Goal: Task Accomplishment & Management: Use online tool/utility

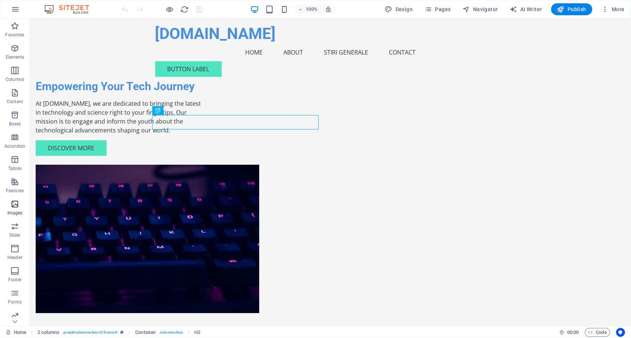
click at [13, 208] on icon "button" at bounding box center [14, 204] width 9 height 9
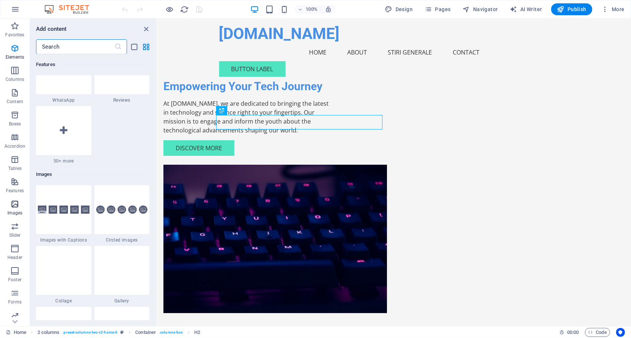
scroll to position [3763, 0]
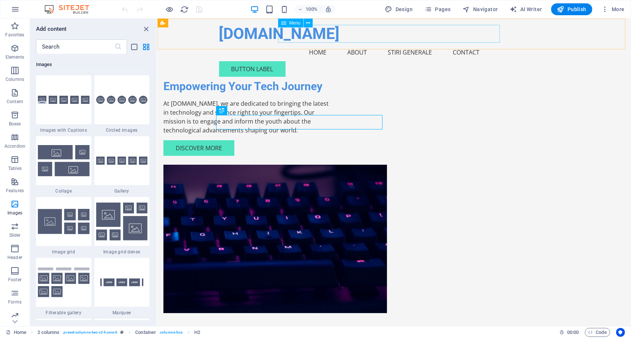
click at [414, 43] on nav "Home About Stiri Generale Contact" at bounding box center [394, 52] width 350 height 18
click at [322, 43] on nav "Home About Stiri Generale Contact" at bounding box center [394, 52] width 350 height 18
click at [295, 26] on div "Menu" at bounding box center [290, 23] width 25 height 9
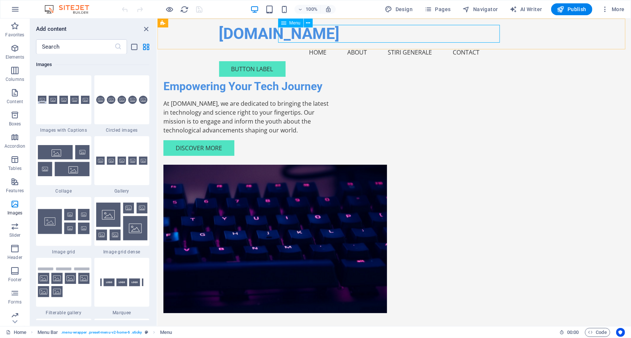
select select
select select "1"
select select
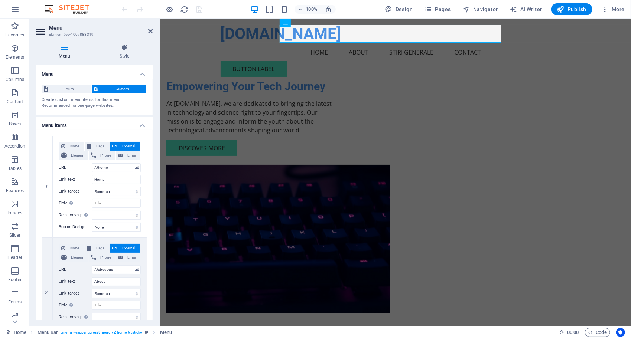
click at [39, 27] on icon at bounding box center [41, 32] width 11 height 12
click at [150, 29] on icon at bounding box center [150, 31] width 4 height 6
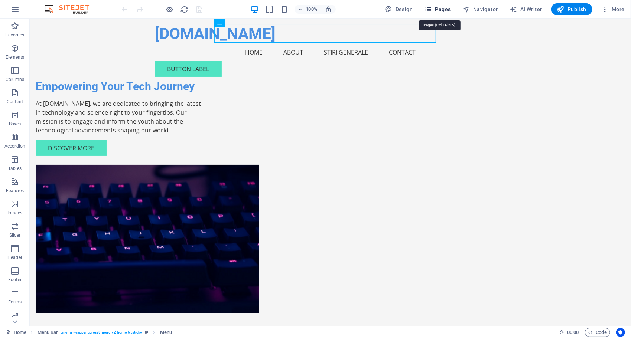
click at [445, 10] on span "Pages" at bounding box center [437, 9] width 26 height 7
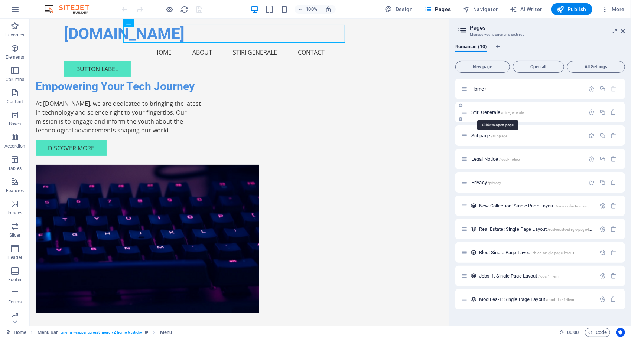
click at [491, 112] on span "Stiri Generale /stiri-generale" at bounding box center [497, 112] width 52 height 6
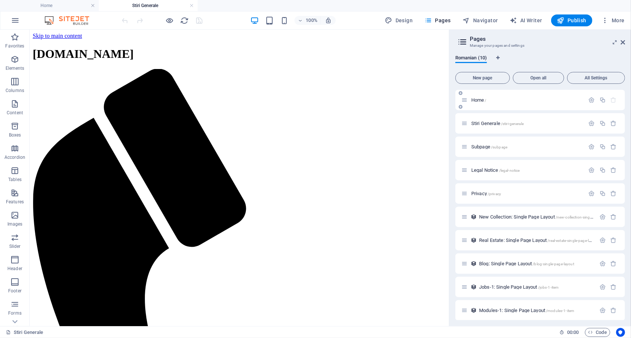
scroll to position [0, 0]
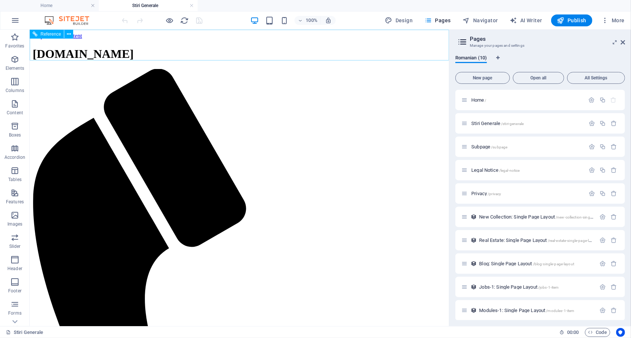
click at [70, 47] on div "[DOMAIN_NAME]" at bounding box center [238, 54] width 413 height 14
click at [98, 47] on div "[DOMAIN_NAME]" at bounding box center [238, 54] width 413 height 14
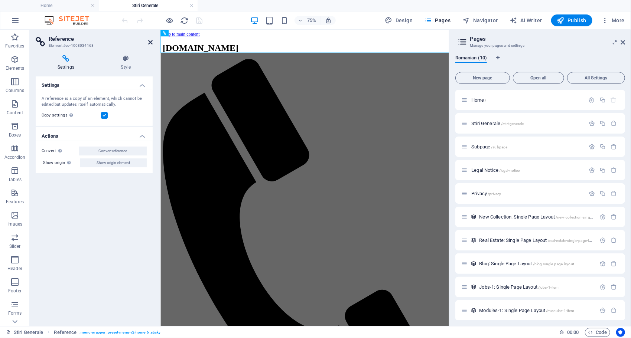
click at [151, 42] on icon at bounding box center [150, 42] width 4 height 6
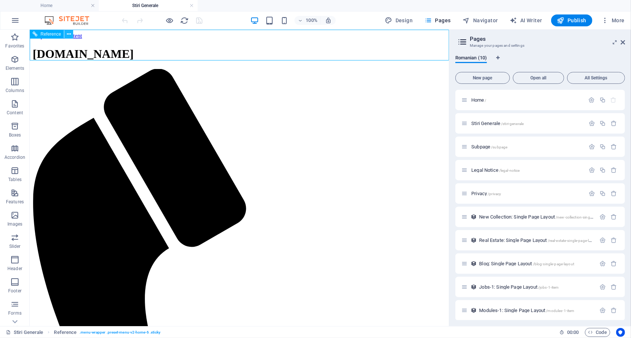
click at [69, 34] on icon at bounding box center [69, 34] width 4 height 8
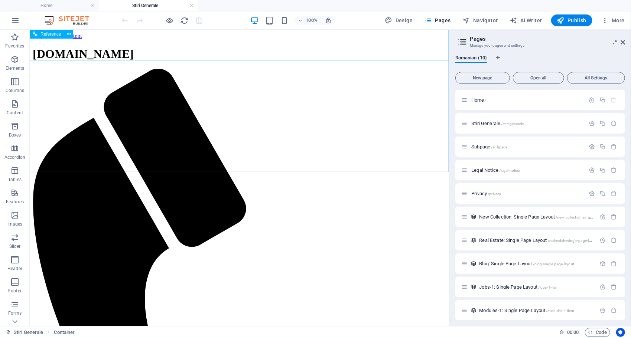
click at [80, 47] on div "[DOMAIN_NAME]" at bounding box center [238, 54] width 413 height 14
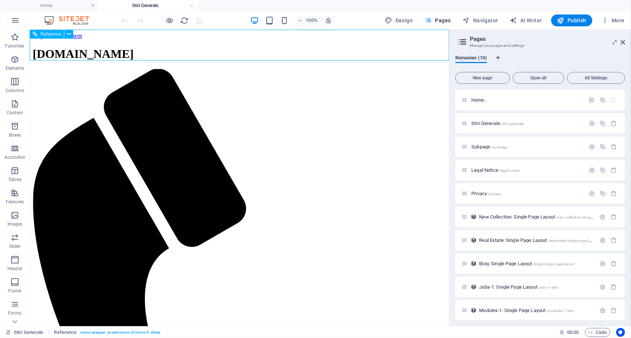
click at [81, 47] on div "[DOMAIN_NAME]" at bounding box center [238, 54] width 413 height 14
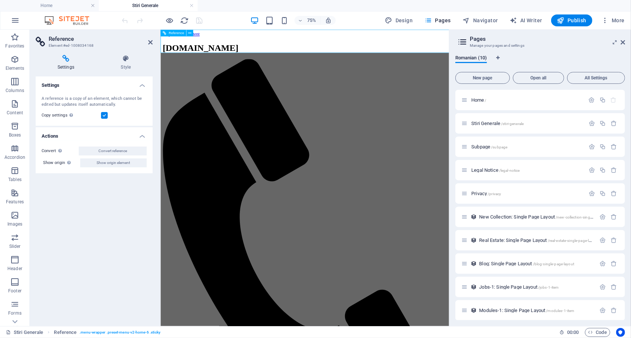
click at [198, 47] on div "[DOMAIN_NAME]" at bounding box center [352, 54] width 379 height 14
click at [209, 47] on div "[DOMAIN_NAME]" at bounding box center [352, 54] width 379 height 14
click at [14, 129] on icon "button" at bounding box center [14, 126] width 9 height 9
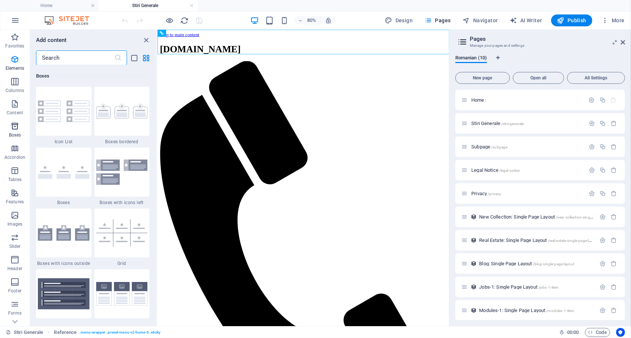
scroll to position [2047, 0]
click at [12, 63] on icon "button" at bounding box center [14, 59] width 9 height 9
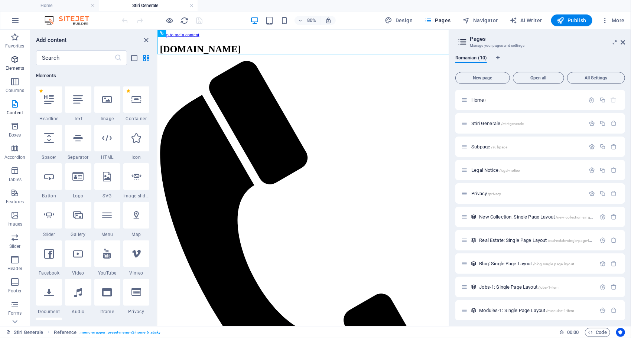
scroll to position [79, 0]
click at [52, 250] on icon at bounding box center [49, 254] width 10 height 10
select select "%"
select select "px"
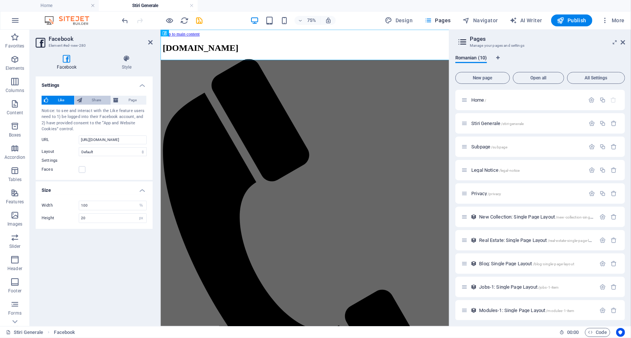
click at [78, 99] on icon at bounding box center [79, 100] width 5 height 9
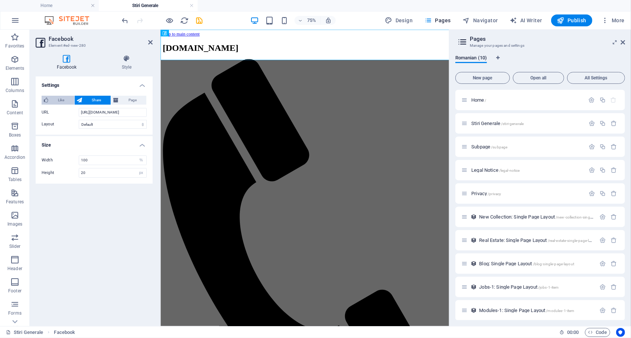
click at [59, 99] on span "Like" at bounding box center [61, 100] width 22 height 9
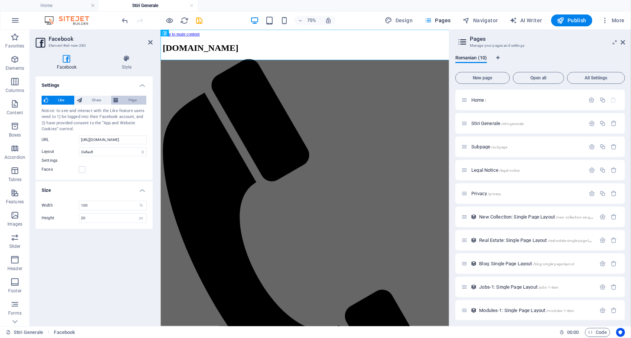
click at [114, 97] on icon at bounding box center [115, 100] width 5 height 9
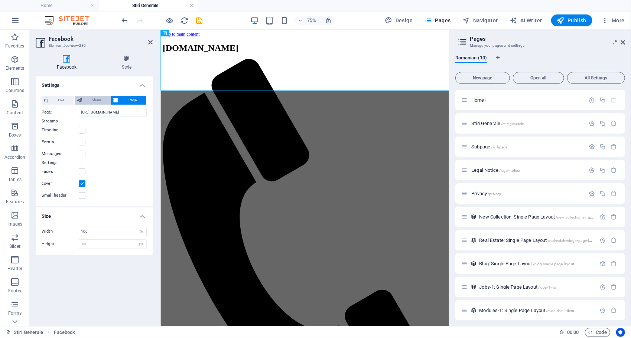
click at [91, 98] on span "Share" at bounding box center [96, 100] width 24 height 9
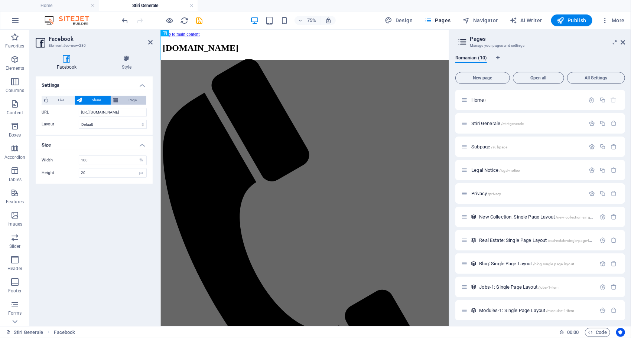
click at [113, 99] on icon at bounding box center [115, 100] width 5 height 9
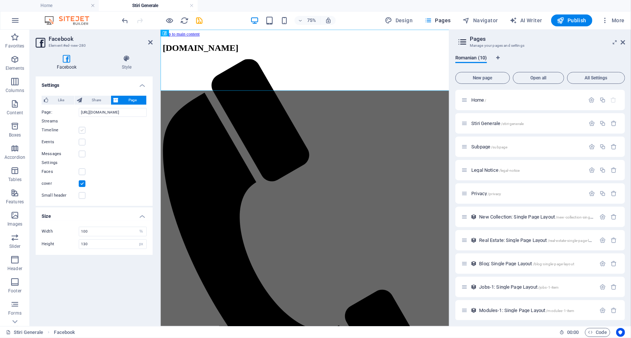
click at [85, 127] on label at bounding box center [82, 130] width 7 height 7
click at [0, 0] on input "Timeline" at bounding box center [0, 0] width 0 height 0
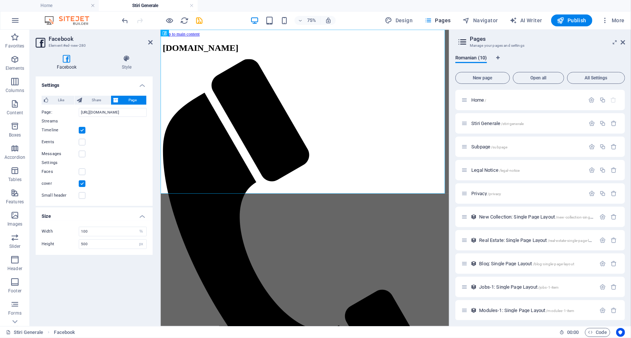
click at [82, 131] on label at bounding box center [82, 130] width 7 height 7
click at [0, 0] on input "Timeline" at bounding box center [0, 0] width 0 height 0
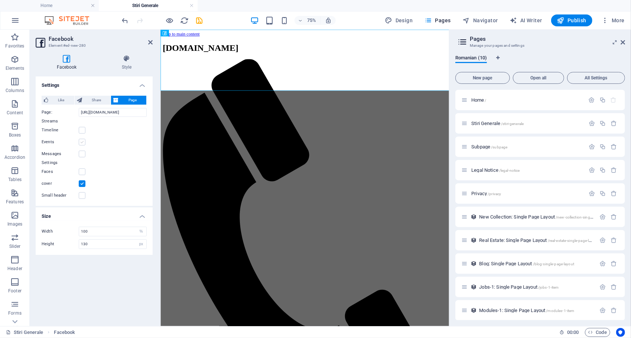
click at [82, 144] on label at bounding box center [82, 142] width 7 height 7
click at [0, 0] on input "Events" at bounding box center [0, 0] width 0 height 0
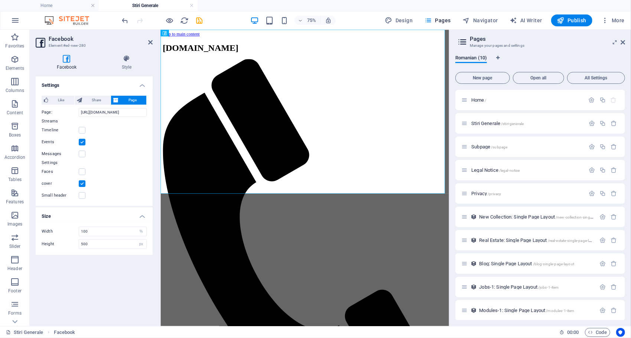
click at [82, 143] on label at bounding box center [82, 142] width 7 height 7
click at [0, 0] on input "Events" at bounding box center [0, 0] width 0 height 0
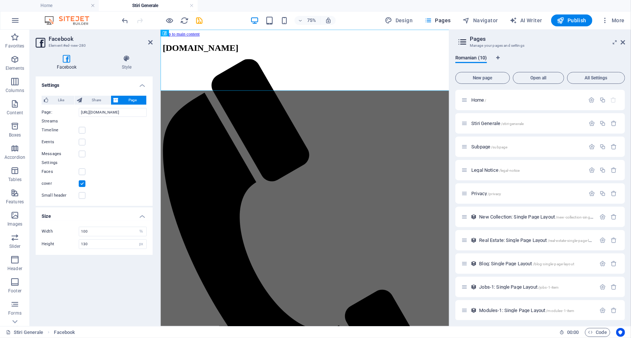
click at [83, 181] on label at bounding box center [82, 183] width 7 height 7
click at [0, 0] on input "cover" at bounding box center [0, 0] width 0 height 0
click at [83, 194] on label at bounding box center [82, 195] width 7 height 7
click at [0, 0] on input "Small header" at bounding box center [0, 0] width 0 height 0
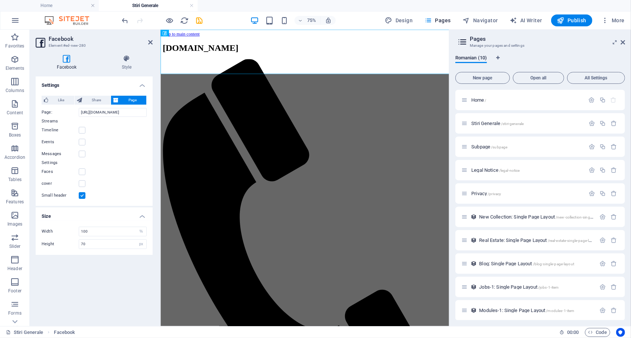
click at [82, 195] on label at bounding box center [82, 195] width 7 height 7
click at [0, 0] on input "Small header" at bounding box center [0, 0] width 0 height 0
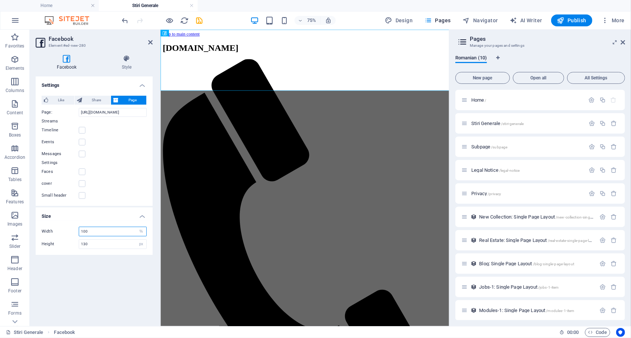
click at [99, 231] on input "100" at bounding box center [112, 231] width 67 height 9
click at [90, 100] on span "Share" at bounding box center [96, 100] width 24 height 9
type input "20"
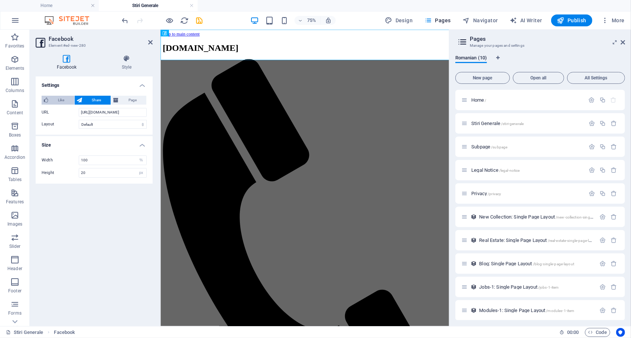
click at [65, 99] on span "Like" at bounding box center [61, 100] width 22 height 9
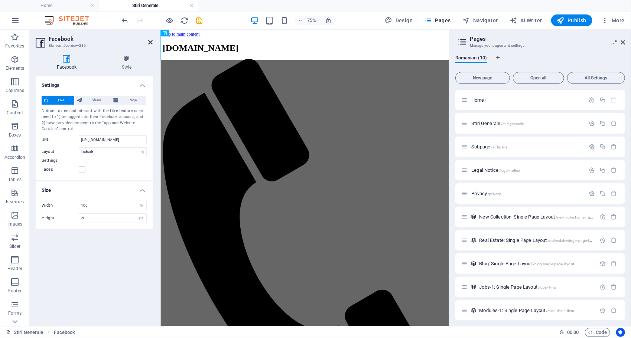
click at [148, 40] on icon at bounding box center [150, 42] width 4 height 6
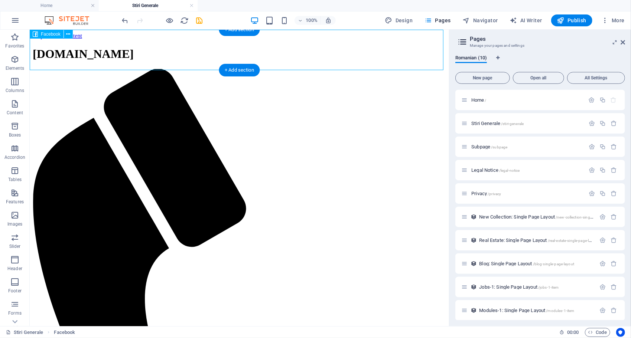
click at [69, 65] on icon at bounding box center [68, 66] width 4 height 8
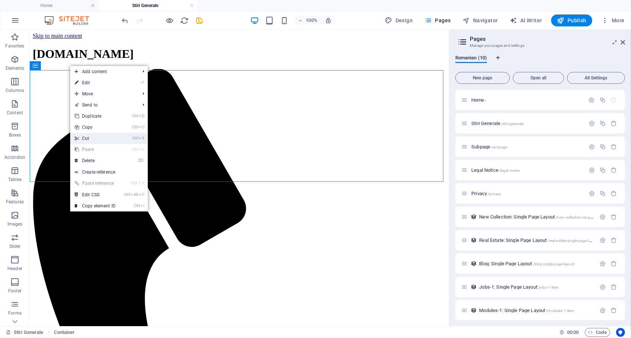
click at [107, 138] on link "Ctrl X Cut" at bounding box center [95, 138] width 50 height 11
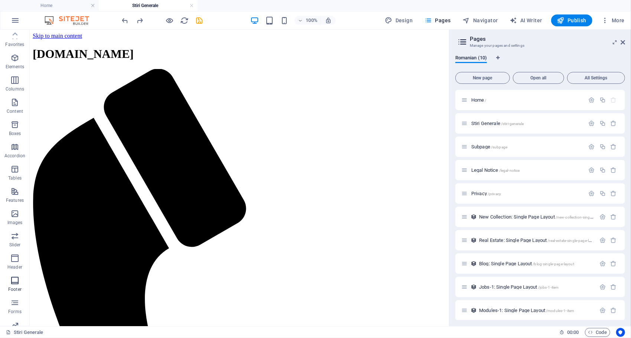
scroll to position [0, 0]
click at [68, 34] on icon at bounding box center [69, 34] width 4 height 8
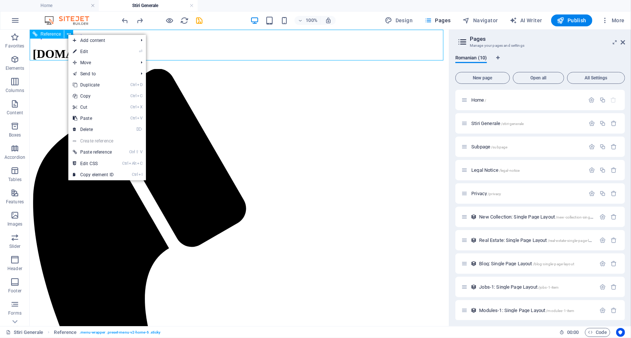
click at [55, 33] on span "Reference" at bounding box center [50, 34] width 20 height 4
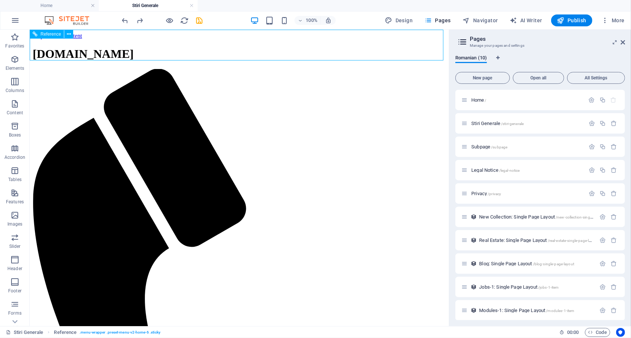
click at [48, 33] on span "Reference" at bounding box center [50, 34] width 20 height 4
click at [108, 47] on div "[DOMAIN_NAME]" at bounding box center [238, 54] width 413 height 14
click at [99, 47] on div "[DOMAIN_NAME]" at bounding box center [238, 54] width 413 height 14
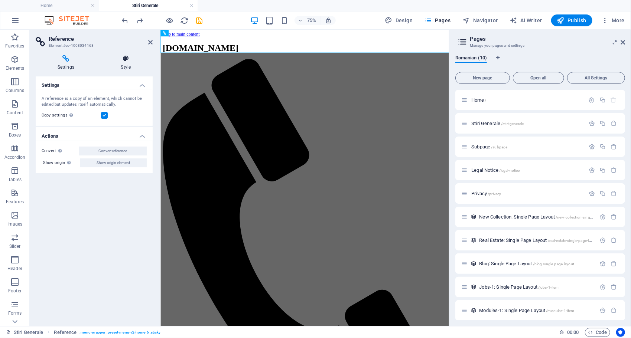
click at [120, 68] on h4 "Style" at bounding box center [125, 63] width 53 height 16
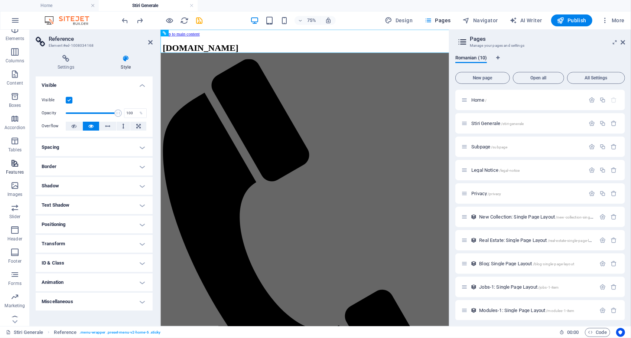
scroll to position [37, 0]
click at [622, 42] on icon at bounding box center [622, 42] width 4 height 6
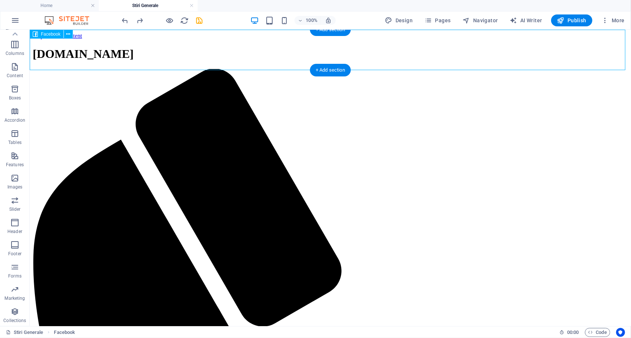
drag, startPoint x: 216, startPoint y: 65, endPoint x: 211, endPoint y: 65, distance: 5.2
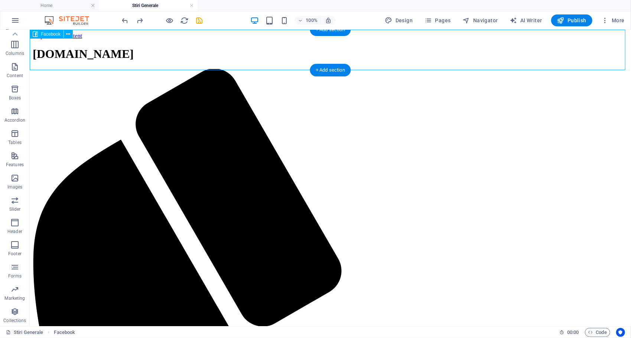
select select "%"
select select "px"
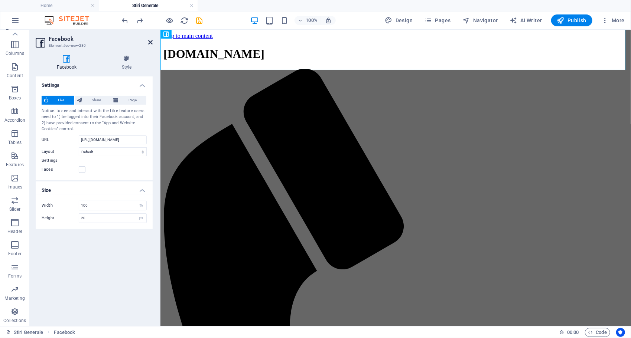
click at [150, 42] on icon at bounding box center [150, 42] width 4 height 6
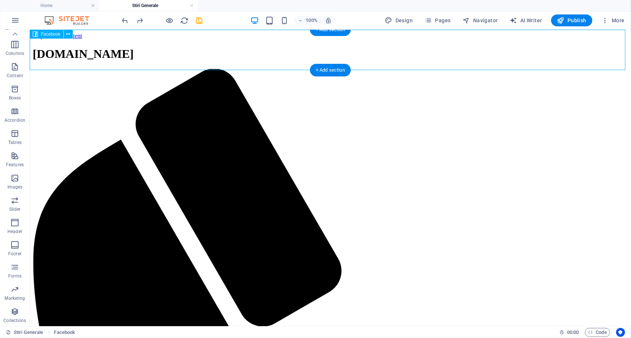
select select "%"
select select "px"
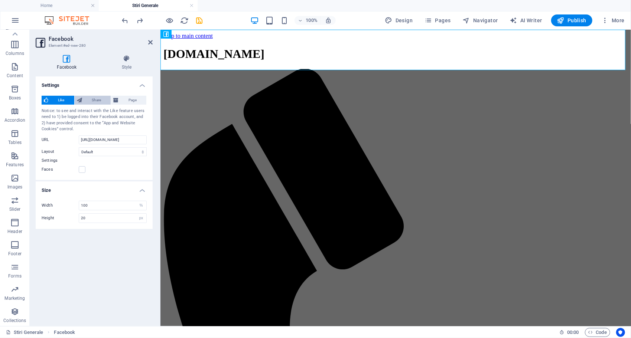
click at [94, 98] on span "Share" at bounding box center [96, 100] width 24 height 9
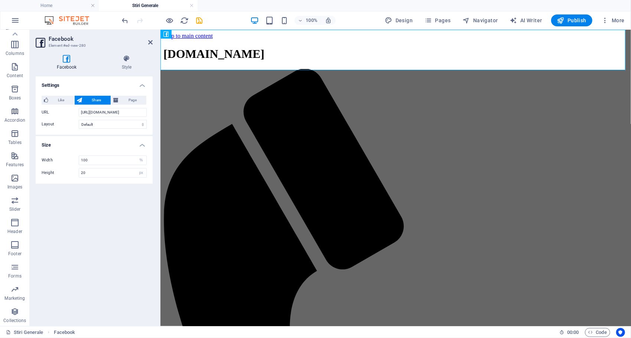
drag, startPoint x: 132, startPoint y: 102, endPoint x: 128, endPoint y: 105, distance: 4.5
click at [131, 103] on span "Page" at bounding box center [132, 100] width 23 height 9
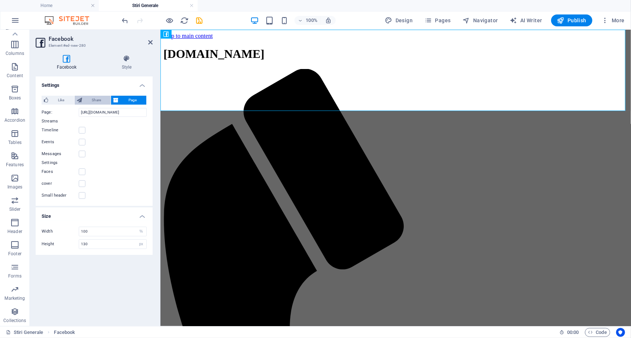
click at [86, 99] on span "Share" at bounding box center [96, 100] width 24 height 9
type input "20"
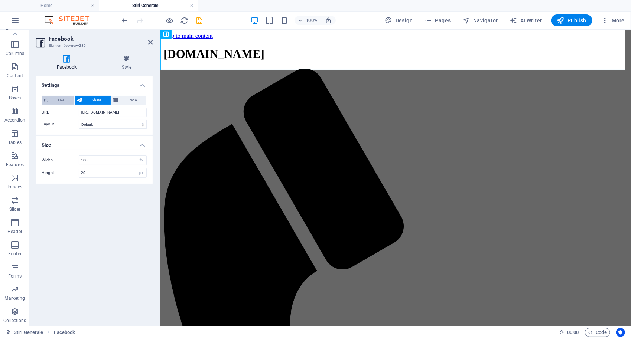
click at [65, 97] on span "Like" at bounding box center [61, 100] width 22 height 9
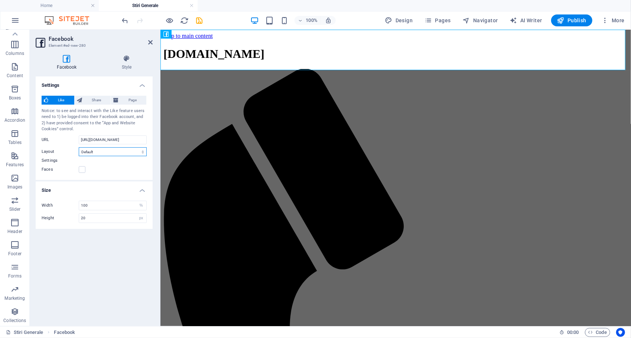
click at [110, 150] on select "Default Button Box counter Button counter" at bounding box center [113, 151] width 68 height 9
click at [79, 147] on select "Default Button Box counter Button counter" at bounding box center [113, 151] width 68 height 9
click at [109, 151] on select "Default Button Box counter Button counter" at bounding box center [113, 151] width 68 height 9
select select "box_count"
click at [79, 147] on select "Default Button Box counter Button counter" at bounding box center [113, 151] width 68 height 9
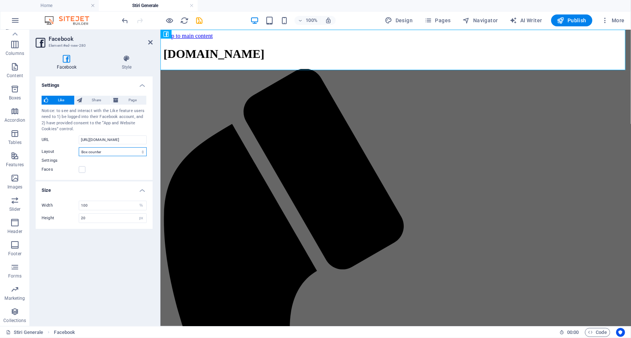
type input "61"
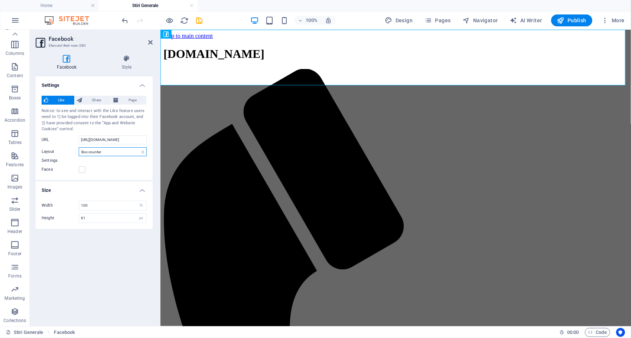
click at [113, 152] on select "Default Button Box counter Button counter" at bounding box center [113, 151] width 68 height 9
click at [79, 147] on select "Default Button Box counter Button counter" at bounding box center [113, 151] width 68 height 9
click at [92, 152] on select "Default Button Box counter Button counter" at bounding box center [113, 151] width 68 height 9
select select "button_count"
click at [79, 147] on select "Default Button Box counter Button counter" at bounding box center [113, 151] width 68 height 9
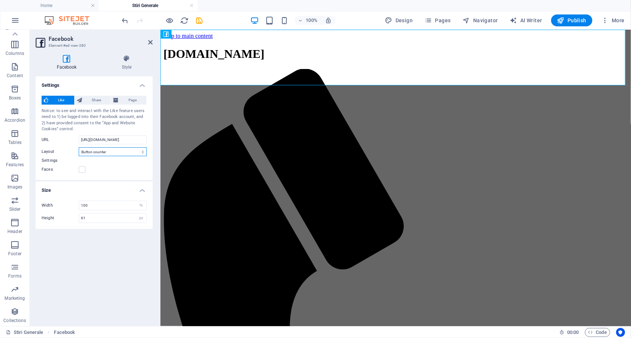
type input "20"
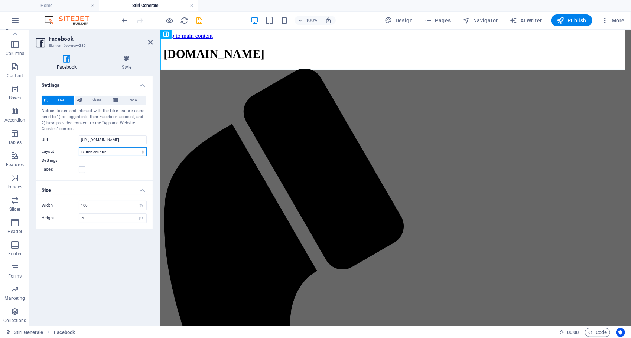
click at [104, 153] on select "Default Button Box counter Button counter" at bounding box center [113, 151] width 68 height 9
select select "button"
click at [79, 147] on select "Default Button Box counter Button counter" at bounding box center [113, 151] width 68 height 9
click at [83, 169] on label at bounding box center [82, 169] width 7 height 7
click at [0, 0] on input "Faces" at bounding box center [0, 0] width 0 height 0
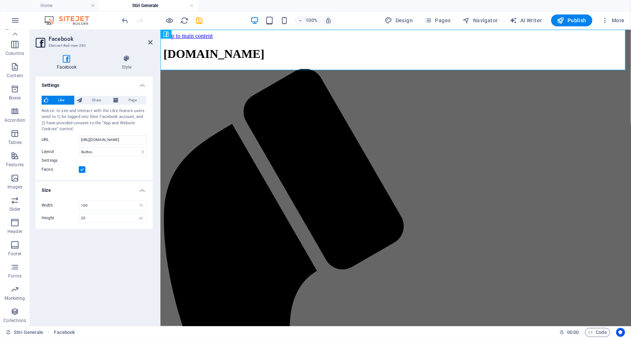
click at [82, 170] on label at bounding box center [82, 169] width 7 height 7
click at [0, 0] on input "Faces" at bounding box center [0, 0] width 0 height 0
click at [115, 205] on input "100" at bounding box center [112, 205] width 67 height 9
click at [146, 207] on select "px %" at bounding box center [141, 205] width 10 height 9
click at [136, 201] on select "px %" at bounding box center [141, 205] width 10 height 9
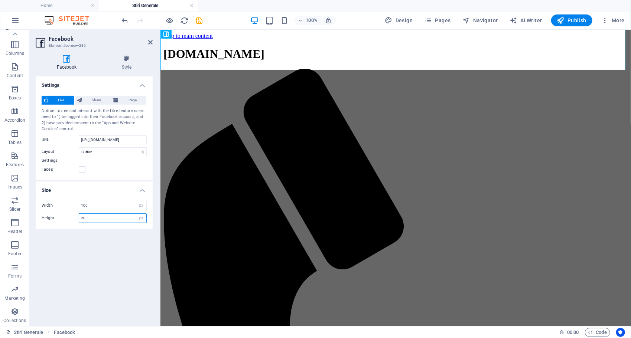
click at [107, 220] on input "20" at bounding box center [112, 218] width 67 height 9
click at [143, 206] on select "px %" at bounding box center [141, 205] width 10 height 9
select select "%"
click at [136, 201] on select "px %" at bounding box center [141, 205] width 10 height 9
click at [97, 101] on span "Share" at bounding box center [96, 100] width 24 height 9
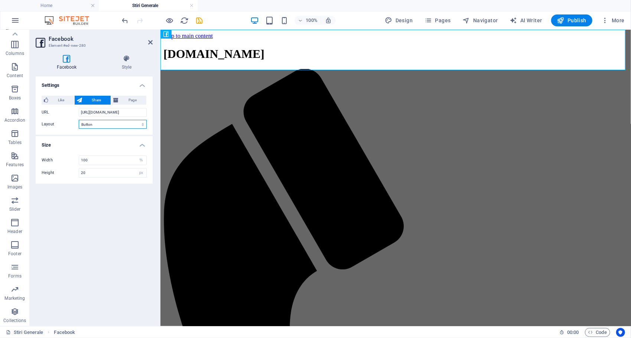
click at [105, 125] on select "Default Button Box counter Button counter" at bounding box center [113, 124] width 68 height 9
click at [79, 120] on select "Default Button Box counter Button counter" at bounding box center [113, 124] width 68 height 9
click at [91, 125] on select "Default Button Box counter Button counter" at bounding box center [113, 124] width 68 height 9
select select "box_count"
click at [79, 120] on select "Default Button Box counter Button counter" at bounding box center [113, 124] width 68 height 9
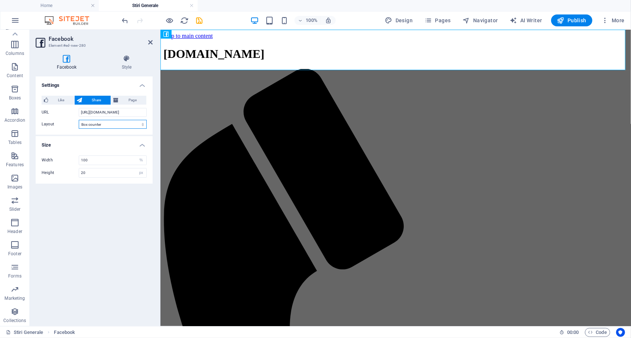
type input "61"
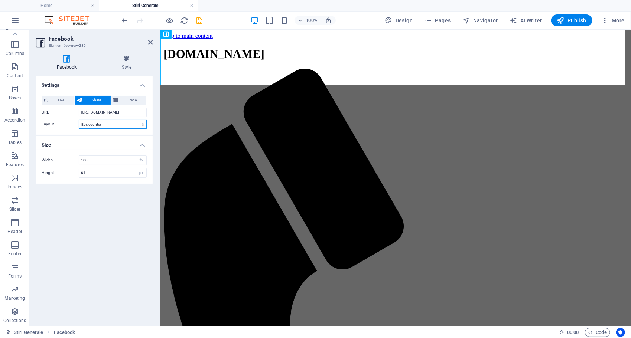
click at [98, 124] on select "Default Button Box counter Button counter" at bounding box center [113, 124] width 68 height 9
select select "button_count"
click at [79, 120] on select "Default Button Box counter Button counter" at bounding box center [113, 124] width 68 height 9
type input "20"
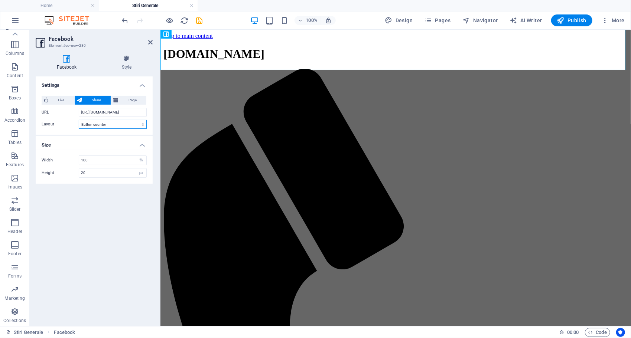
drag, startPoint x: 103, startPoint y: 125, endPoint x: 99, endPoint y: 128, distance: 4.5
click at [103, 125] on select "Default Button Box counter Button counter" at bounding box center [113, 124] width 68 height 9
select select "standard"
click at [79, 120] on select "Default Button Box counter Button counter" at bounding box center [113, 124] width 68 height 9
click at [129, 100] on span "Page" at bounding box center [132, 100] width 23 height 9
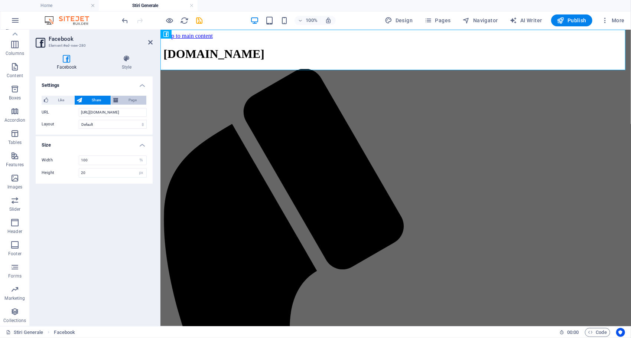
type input "130"
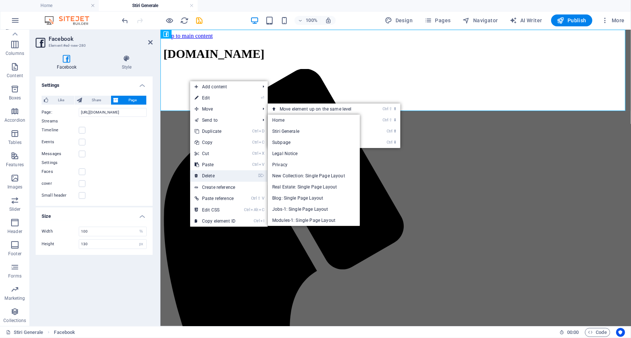
click at [224, 179] on link "⌦ Delete" at bounding box center [215, 175] width 50 height 11
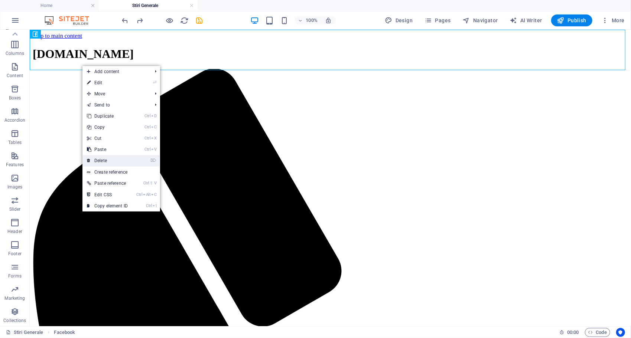
click at [118, 160] on link "⌦ Delete" at bounding box center [107, 160] width 50 height 11
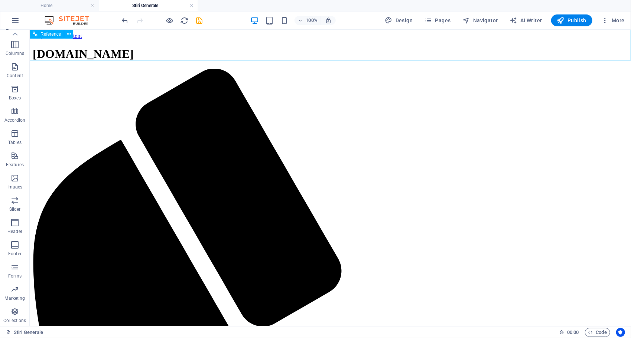
click at [533, 20] on span "AI Writer" at bounding box center [526, 20] width 32 height 7
select select "English"
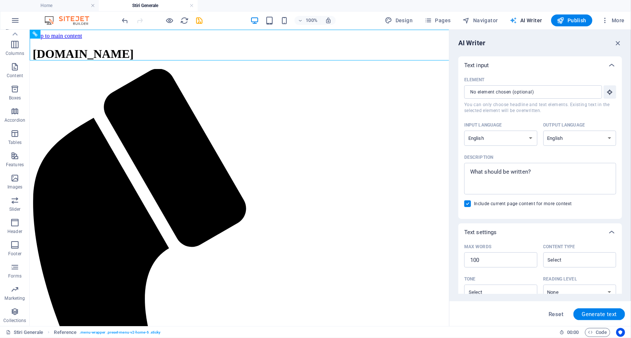
scroll to position [0, 0]
click at [475, 20] on span "Navigator" at bounding box center [479, 20] width 35 height 7
select select "18164845-ro"
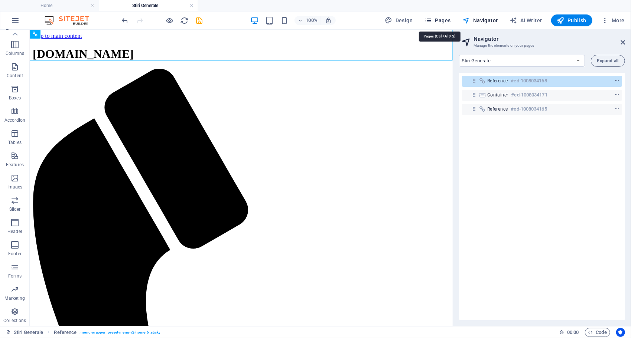
click at [440, 22] on span "Pages" at bounding box center [437, 20] width 26 height 7
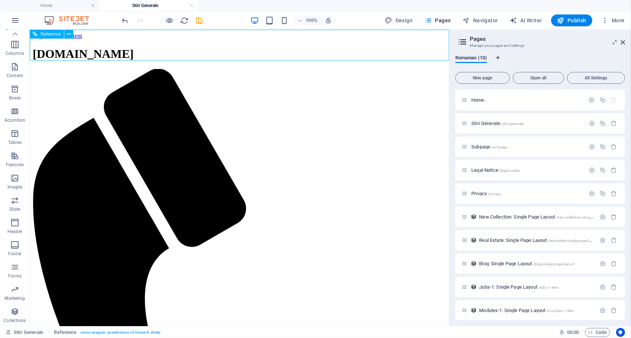
drag, startPoint x: 201, startPoint y: 42, endPoint x: 289, endPoint y: 49, distance: 88.6
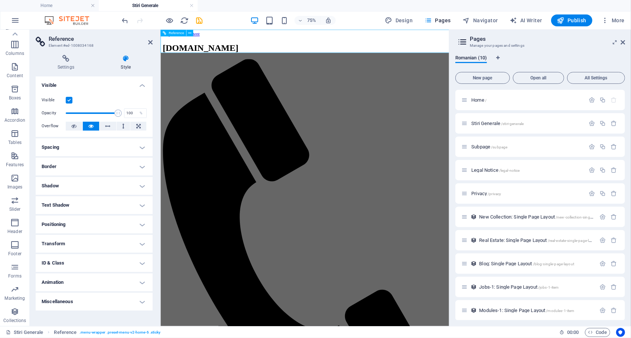
click at [65, 65] on h4 "Settings" at bounding box center [67, 63] width 63 height 16
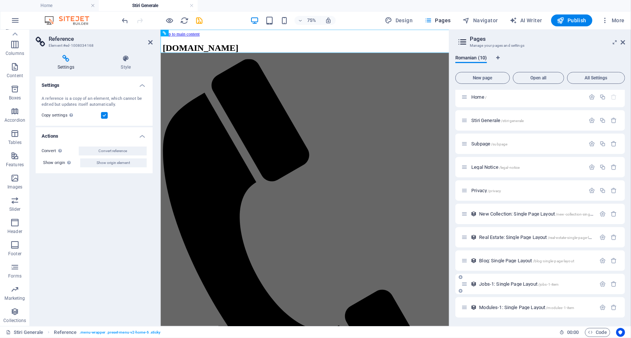
scroll to position [3, 0]
drag, startPoint x: 491, startPoint y: 167, endPoint x: 495, endPoint y: 198, distance: 31.1
click at [497, 201] on div "Home / Stiri Generale /stiri-generale Subpage /subpage Legal Notice /legal-noti…" at bounding box center [540, 202] width 170 height 231
drag, startPoint x: 462, startPoint y: 167, endPoint x: 467, endPoint y: 197, distance: 30.1
click at [467, 197] on div "Home / Stiri Generale /stiri-generale Subpage /subpage Legal Notice /legal-noti…" at bounding box center [540, 202] width 170 height 231
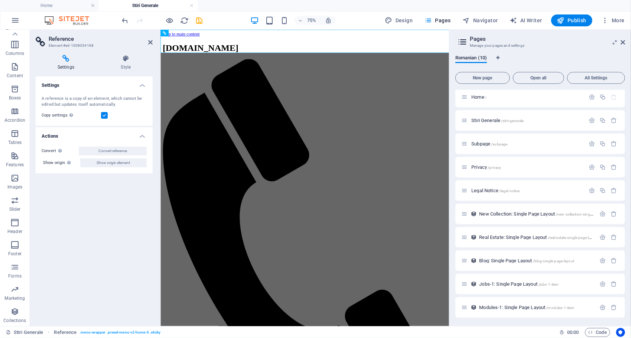
scroll to position [2, 0]
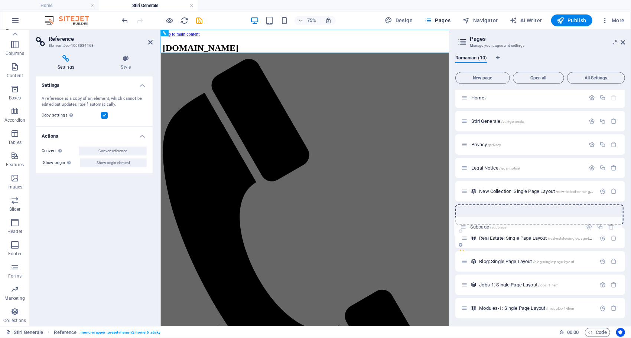
drag, startPoint x: 465, startPoint y: 144, endPoint x: 464, endPoint y: 230, distance: 85.4
click at [464, 230] on div "Home / Stiri Generale /stiri-generale Subpage /subpage Privacy /privacy Legal N…" at bounding box center [540, 191] width 170 height 207
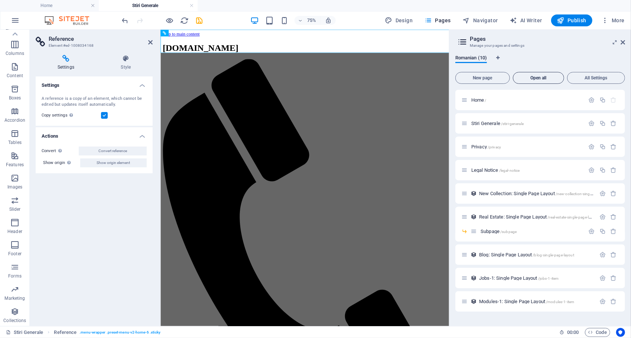
scroll to position [0, 0]
click at [623, 42] on icon at bounding box center [622, 42] width 4 height 6
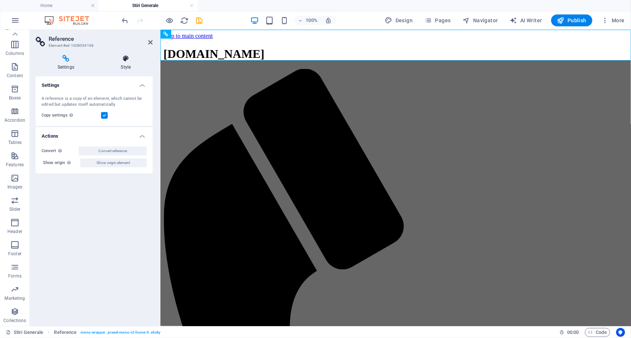
click at [129, 57] on icon at bounding box center [125, 58] width 53 height 7
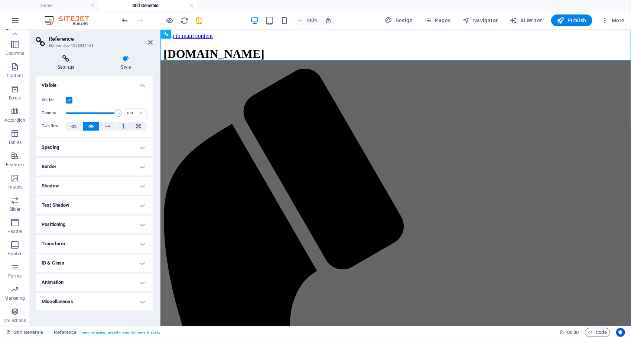
click at [68, 59] on icon at bounding box center [66, 58] width 60 height 7
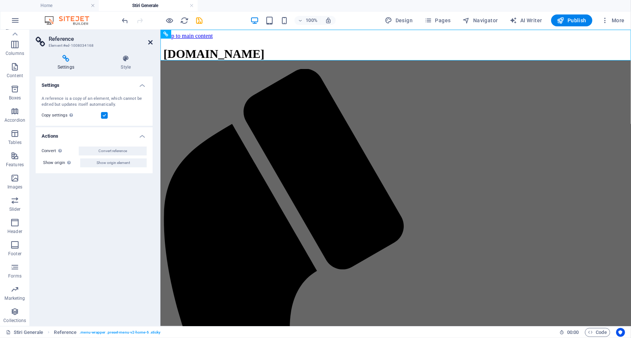
click at [151, 45] on icon at bounding box center [150, 42] width 4 height 6
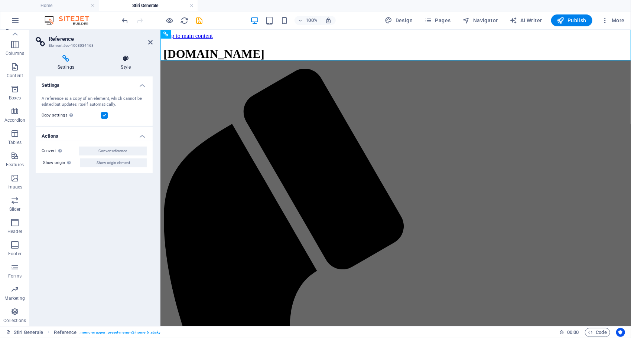
click at [120, 62] on icon at bounding box center [125, 58] width 53 height 7
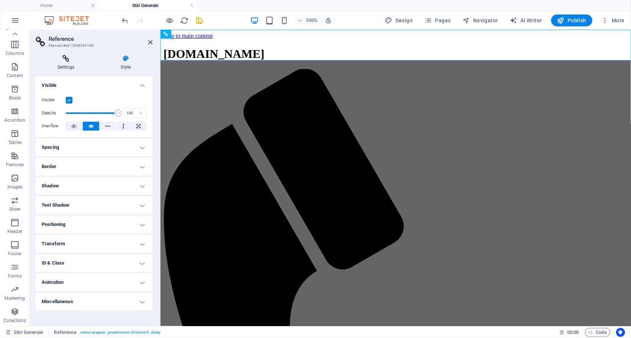
click at [62, 63] on h4 "Settings" at bounding box center [67, 63] width 63 height 16
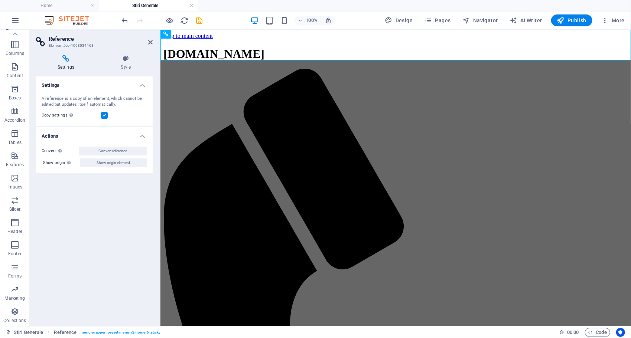
click at [147, 41] on h2 "Reference" at bounding box center [101, 39] width 104 height 7
click at [152, 40] on icon at bounding box center [150, 42] width 4 height 6
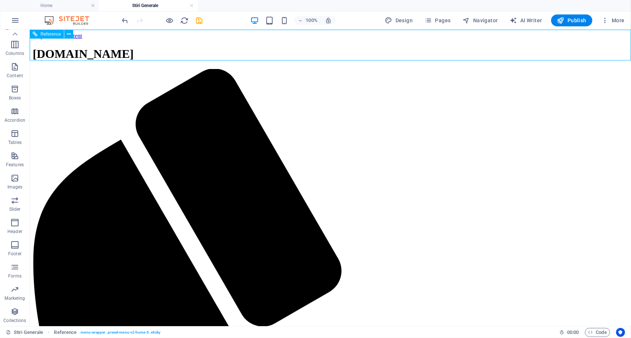
click at [42, 37] on div "Reference" at bounding box center [47, 34] width 34 height 9
click at [45, 32] on span "Reference" at bounding box center [50, 34] width 20 height 4
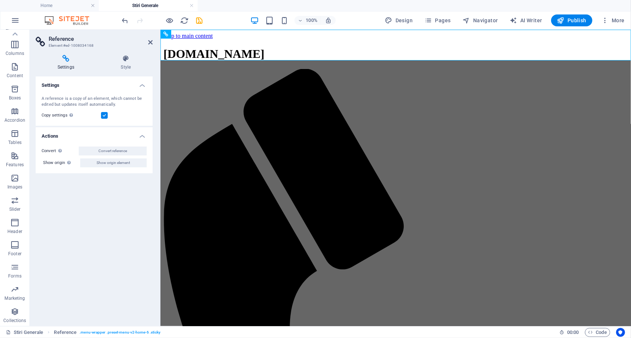
click at [67, 60] on icon at bounding box center [66, 58] width 60 height 7
click at [128, 59] on icon at bounding box center [125, 58] width 53 height 7
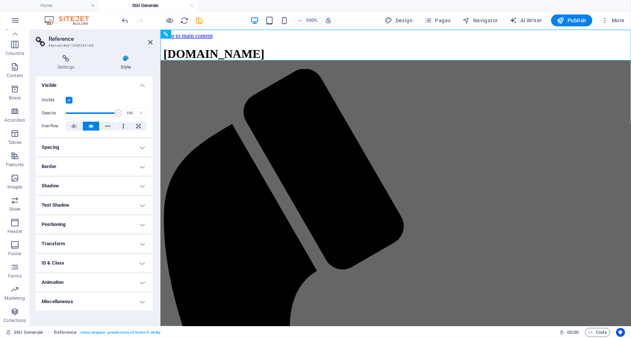
click at [128, 59] on icon at bounding box center [125, 58] width 53 height 7
click at [60, 65] on h4 "Settings" at bounding box center [67, 63] width 63 height 16
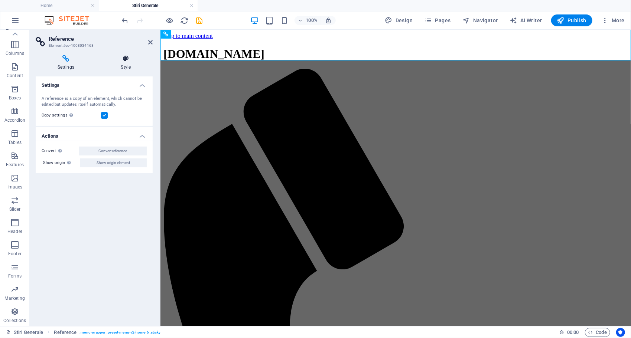
click at [126, 58] on icon at bounding box center [125, 58] width 53 height 7
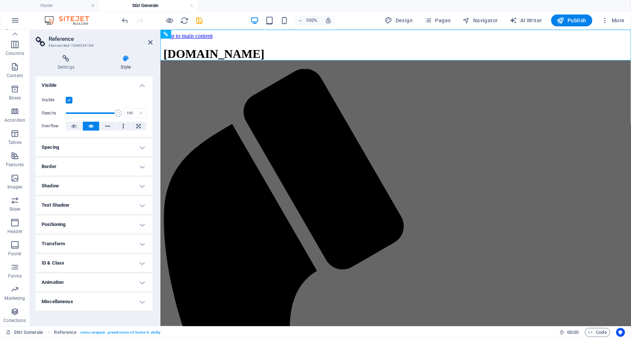
click at [140, 299] on h4 "Miscellaneous" at bounding box center [94, 302] width 117 height 18
click at [140, 299] on h4 "Miscellaneous" at bounding box center [94, 299] width 117 height 13
click at [140, 146] on h4 "Spacing" at bounding box center [94, 147] width 117 height 18
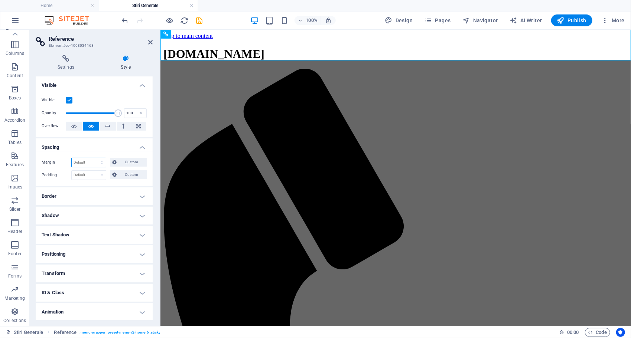
click at [87, 161] on select "Default auto px % rem vw vh Custom" at bounding box center [89, 162] width 34 height 9
click at [51, 193] on h4 "Border" at bounding box center [94, 196] width 117 height 18
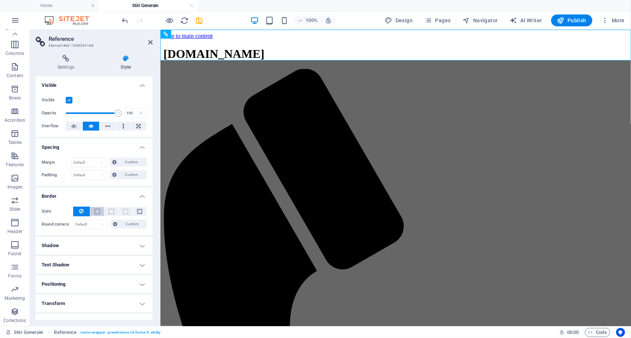
click at [99, 209] on button at bounding box center [97, 211] width 14 height 9
click at [109, 209] on span at bounding box center [111, 211] width 5 height 5
click at [84, 212] on button at bounding box center [81, 212] width 17 height 10
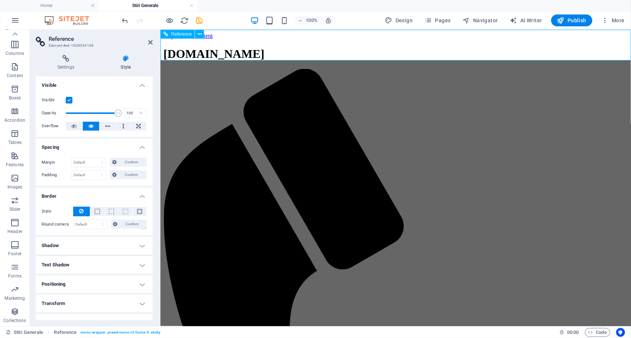
click at [441, 22] on span "Pages" at bounding box center [437, 20] width 26 height 7
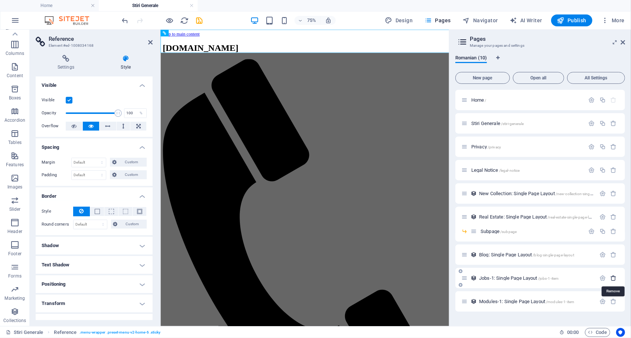
click at [616, 278] on icon "button" at bounding box center [613, 278] width 6 height 6
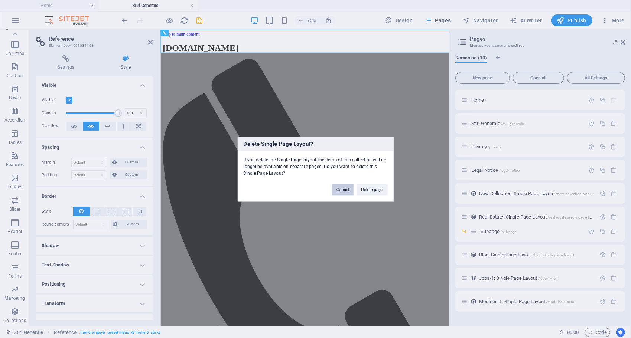
click at [350, 193] on button "Cancel" at bounding box center [343, 189] width 22 height 11
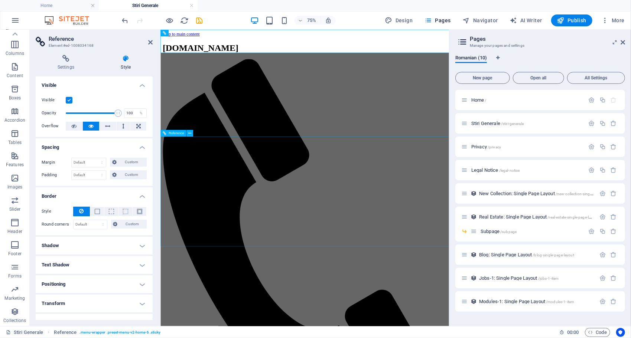
click at [627, 38] on aside "Pages Manage your pages and settings Romanian (10) New page Open all All Settin…" at bounding box center [540, 178] width 182 height 297
click at [625, 41] on aside "Pages Manage your pages and settings Romanian (10) New page Open all All Settin…" at bounding box center [540, 178] width 182 height 297
click at [606, 22] on icon "button" at bounding box center [604, 20] width 7 height 7
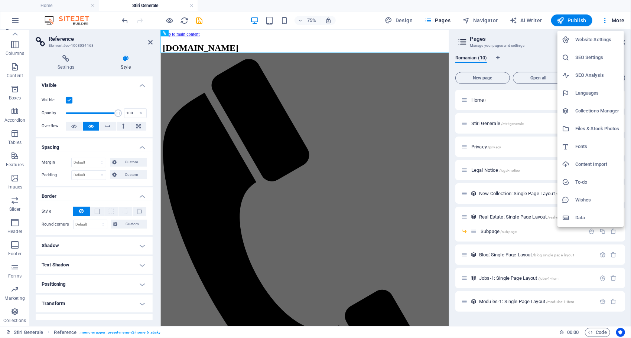
click at [374, 199] on div at bounding box center [315, 169] width 631 height 338
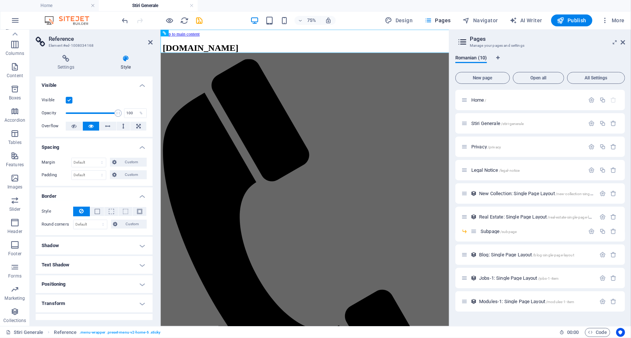
click at [619, 39] on h2 "Pages" at bounding box center [546, 39] width 155 height 7
drag, startPoint x: 622, startPoint y: 40, endPoint x: 462, endPoint y: 11, distance: 162.5
click at [622, 40] on icon at bounding box center [622, 42] width 4 height 6
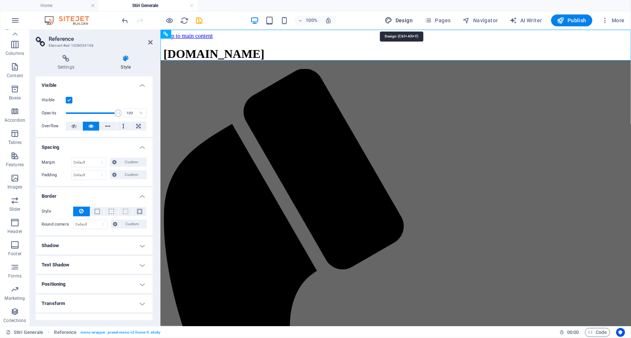
click at [402, 19] on span "Design" at bounding box center [399, 20] width 28 height 7
select select "px"
select select "200"
select select "px"
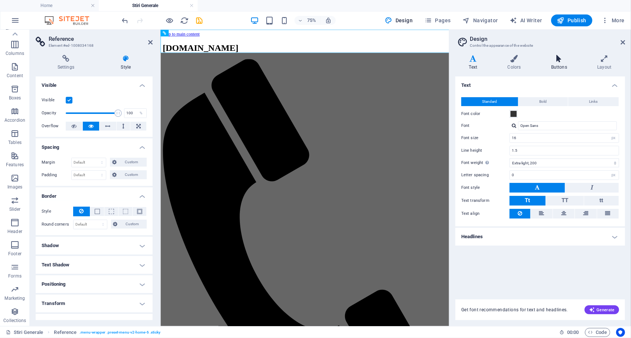
click at [563, 61] on icon at bounding box center [558, 58] width 43 height 7
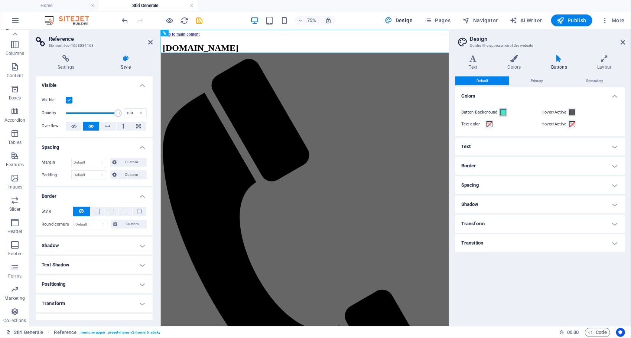
click at [502, 110] on span at bounding box center [503, 112] width 6 height 6
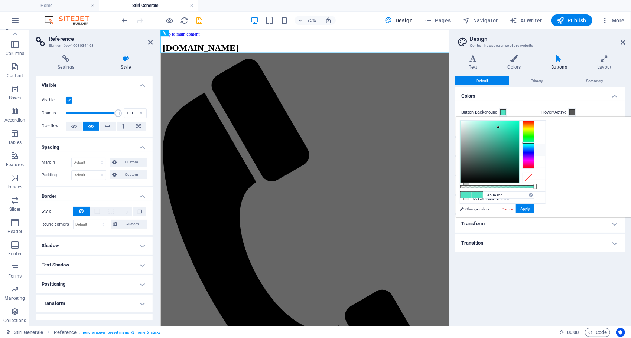
type input "#6fe350"
click at [534, 134] on div at bounding box center [528, 145] width 12 height 48
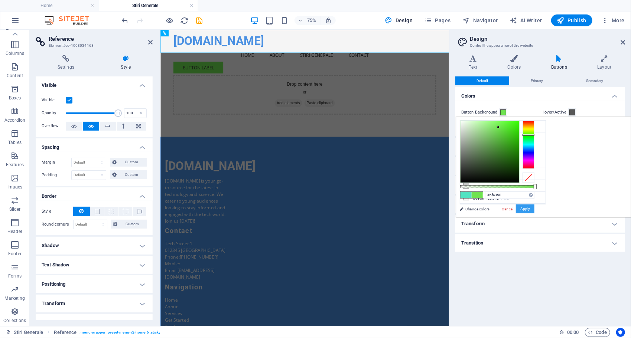
click at [534, 207] on button "Apply" at bounding box center [524, 208] width 19 height 9
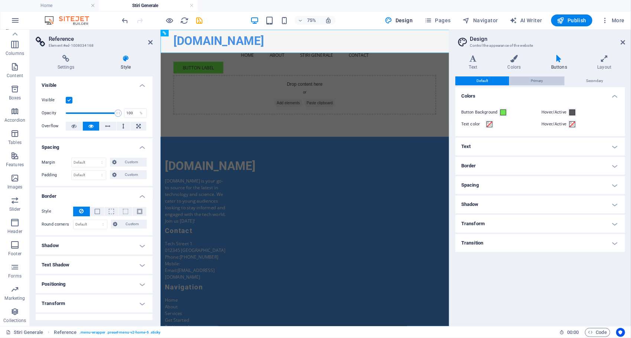
click at [537, 81] on span "Primary" at bounding box center [536, 80] width 12 height 9
click at [584, 78] on button "Secondary" at bounding box center [594, 80] width 60 height 9
click at [559, 77] on button "Primary" at bounding box center [536, 80] width 55 height 9
click at [607, 62] on icon at bounding box center [603, 58] width 41 height 7
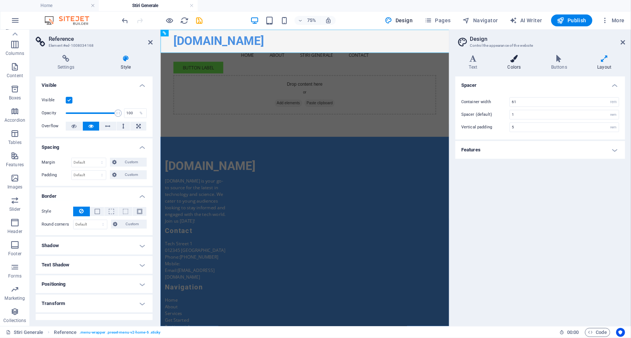
click at [515, 59] on icon at bounding box center [514, 58] width 40 height 7
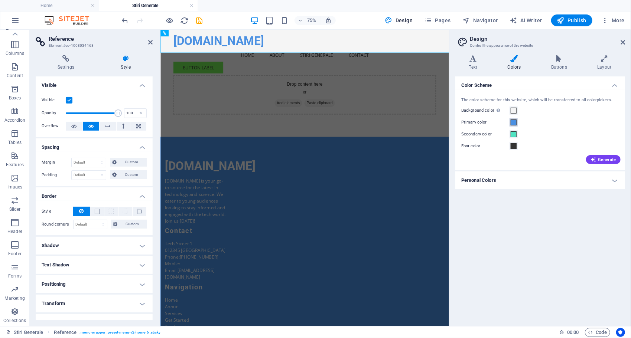
click at [513, 123] on span at bounding box center [513, 122] width 6 height 6
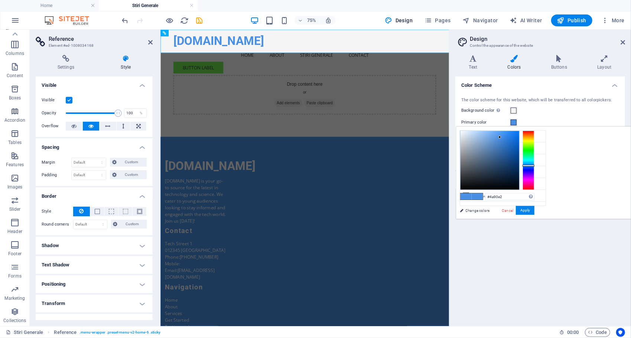
type input "#4ae24a"
click at [534, 150] on div at bounding box center [528, 160] width 12 height 59
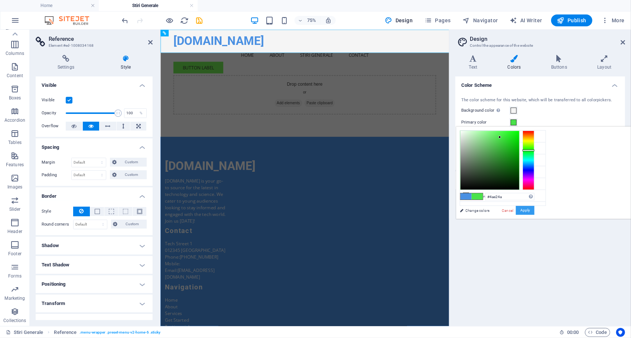
click at [534, 210] on button "Apply" at bounding box center [524, 210] width 19 height 9
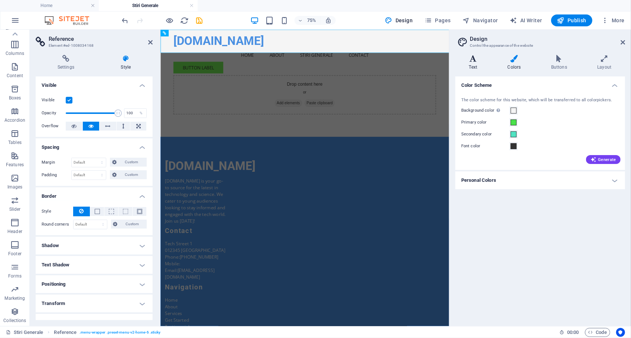
click at [474, 56] on div "Variants Text Colors Buttons Layout Text Standard Bold Links Font color Font Op…" at bounding box center [539, 187] width 181 height 277
click at [474, 63] on h4 "Text" at bounding box center [474, 63] width 39 height 16
